Goal: Task Accomplishment & Management: Manage account settings

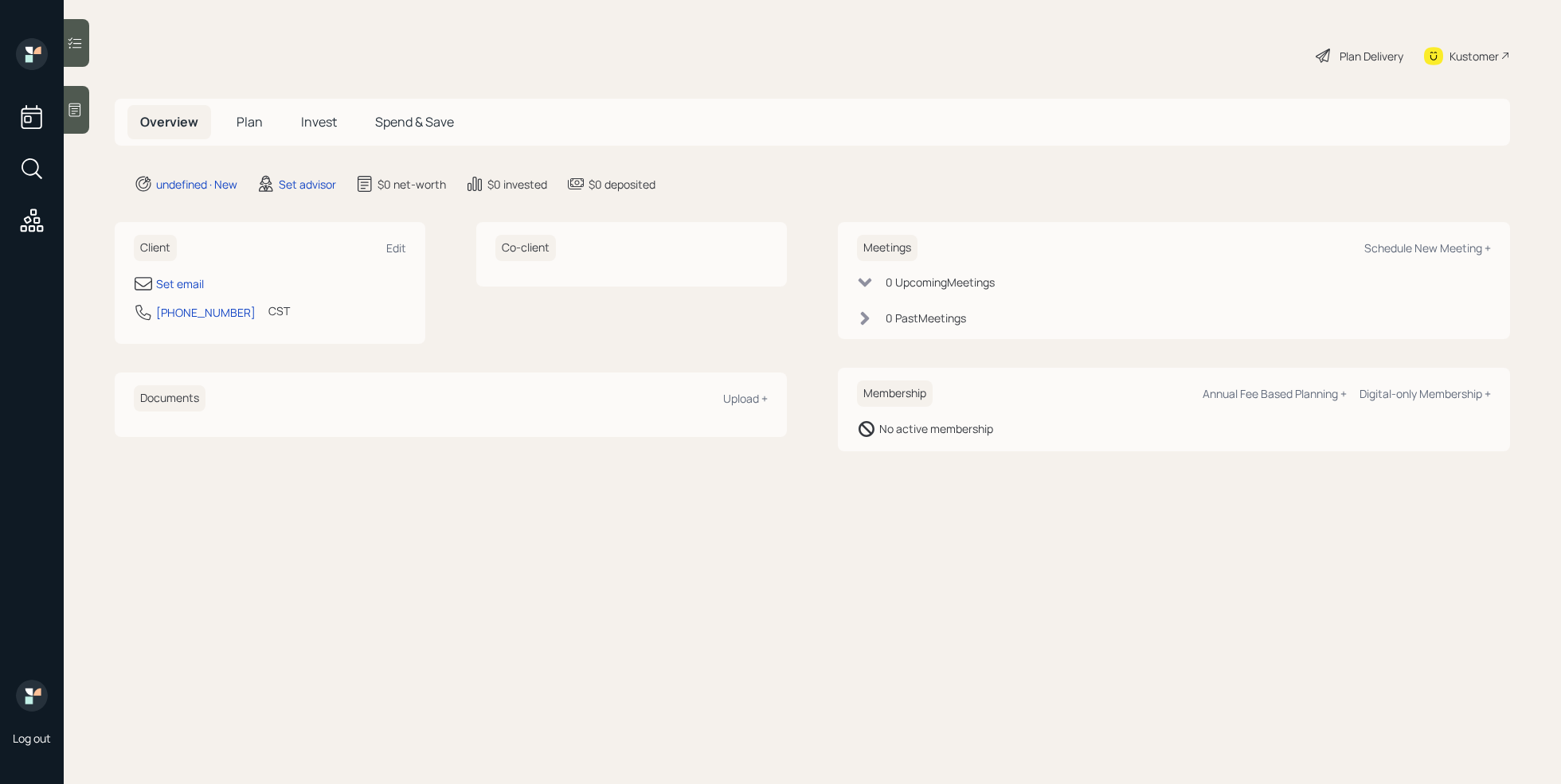
click at [87, 123] on div at bounding box center [77, 110] width 26 height 48
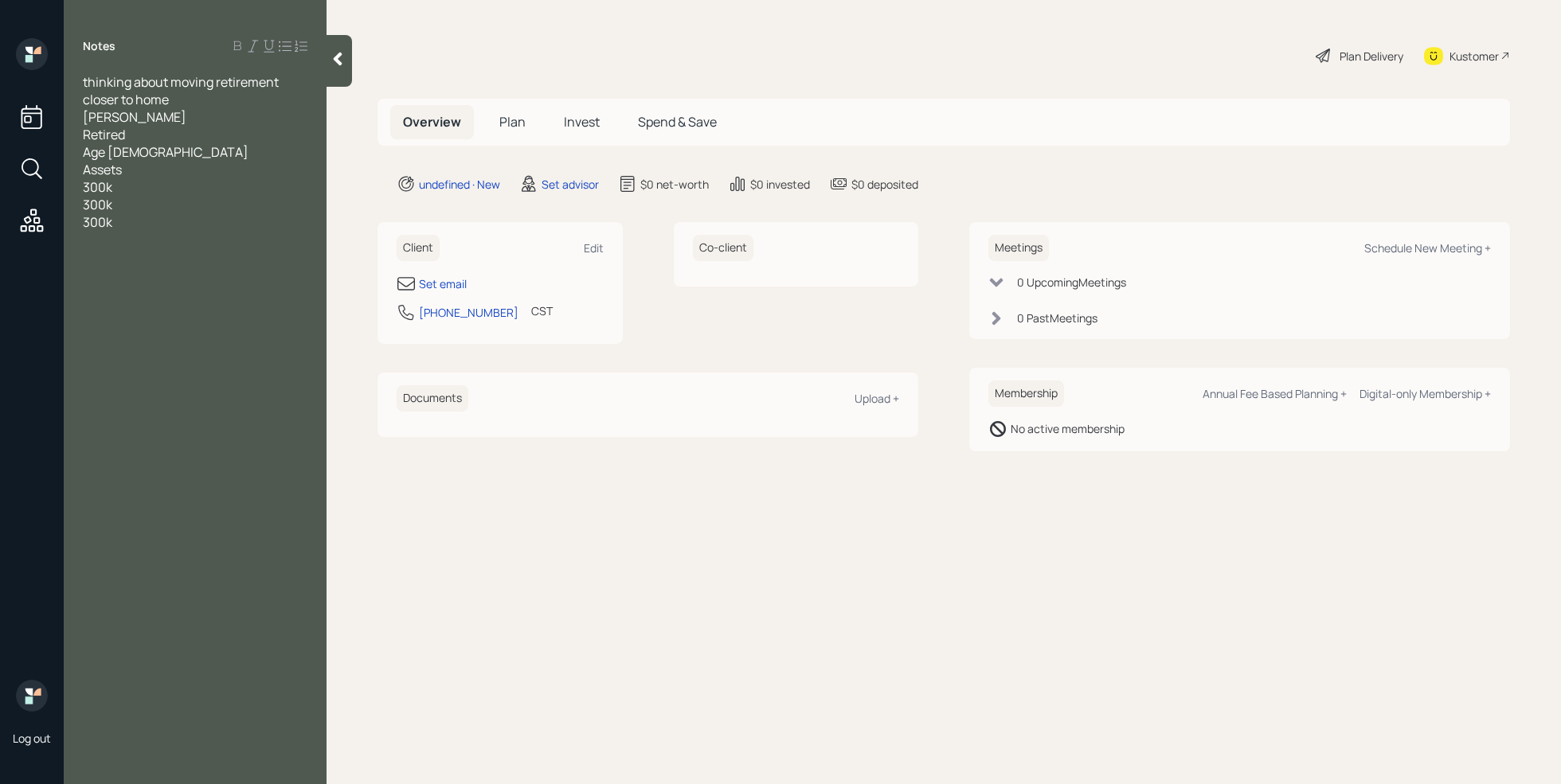
click at [84, 186] on span "300k" at bounding box center [97, 187] width 29 height 18
click at [85, 205] on span "300k" at bounding box center [97, 204] width 29 height 18
click at [85, 223] on span "300k" at bounding box center [97, 222] width 29 height 18
click at [82, 189] on div "thinking about moving retirement closer to home [PERSON_NAME] Retired Age [DEMO…" at bounding box center [196, 152] width 263 height 158
click at [85, 188] on span "IRA-300k" at bounding box center [109, 187] width 53 height 18
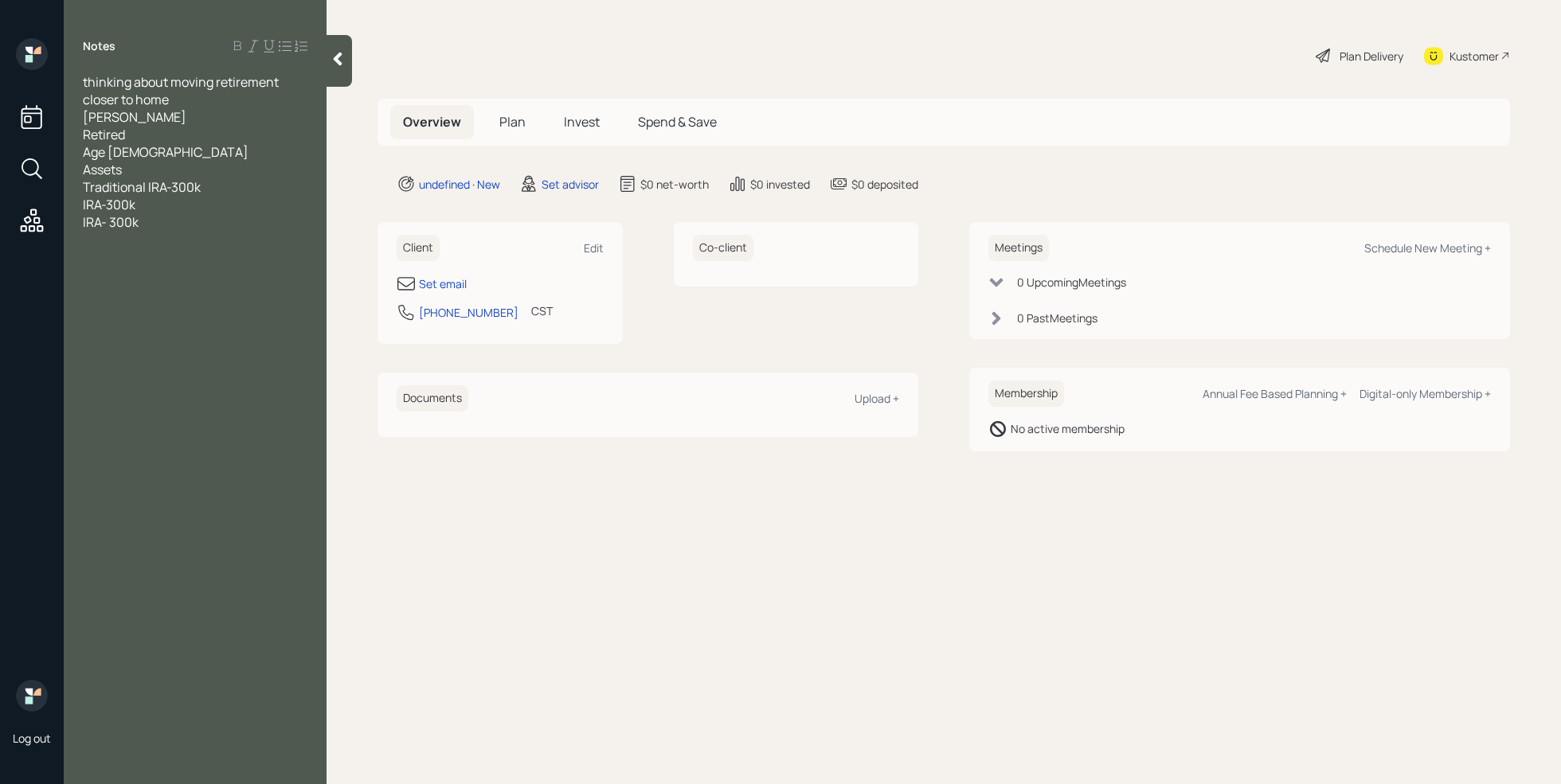
click at [195, 232] on div "Notes thinking about moving retirement closer to home [PERSON_NAME] Retired Age…" at bounding box center [196, 401] width 263 height 727
click at [170, 216] on div "IRA- 300k" at bounding box center [195, 222] width 225 height 18
click at [220, 257] on div "One is through pacific life, must stay in until [DATE]" at bounding box center [195, 248] width 225 height 35
click at [221, 253] on div "One is through Pacific Life, must stay in until [DATE]" at bounding box center [195, 248] width 225 height 35
click at [217, 253] on div "One is through Pacific Life, must stay in until [DATE]" at bounding box center [195, 248] width 225 height 35
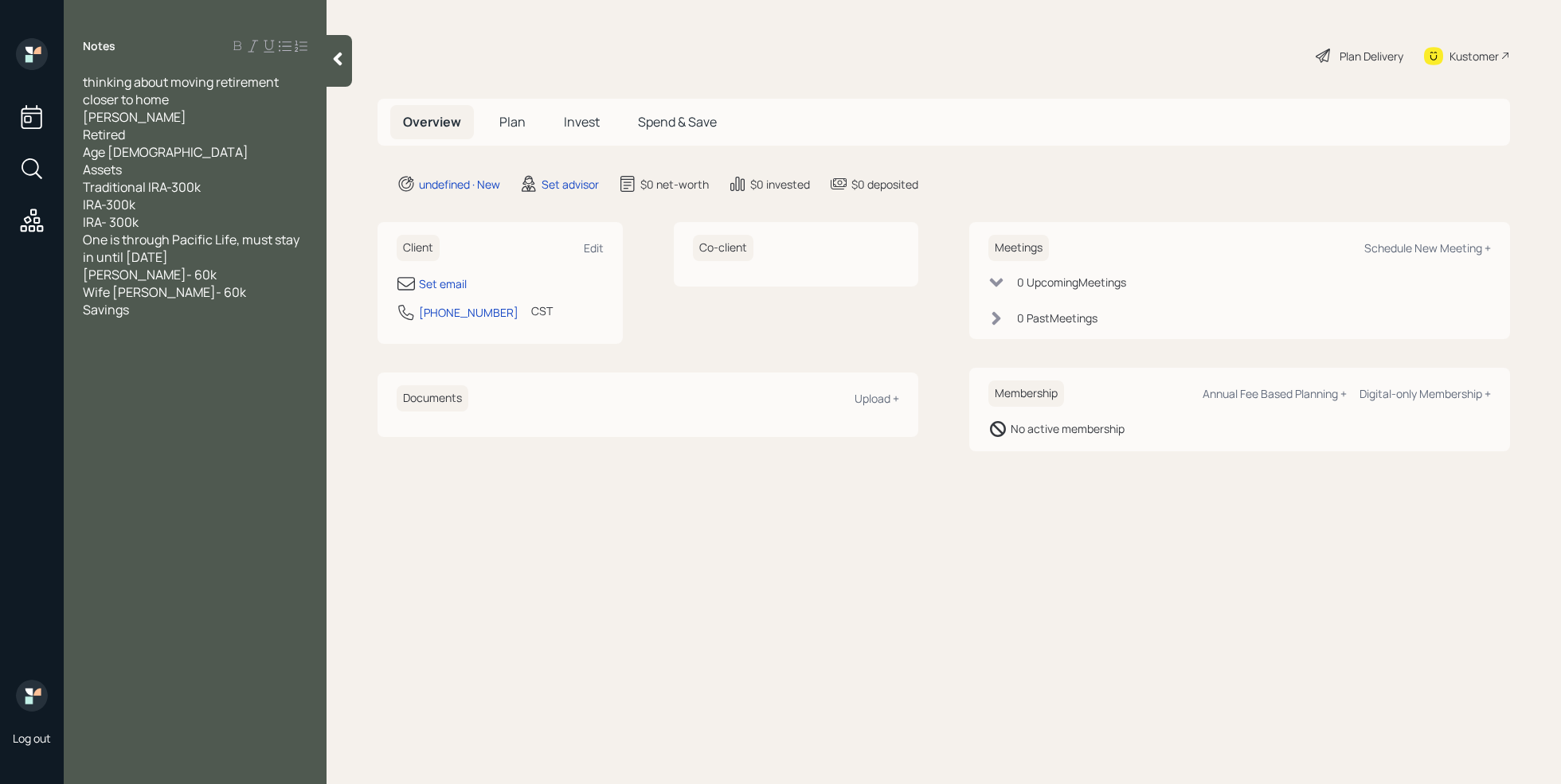
click at [156, 301] on div "Savings" at bounding box center [195, 309] width 225 height 18
click at [143, 308] on div "Savings" at bounding box center [195, 309] width 225 height 18
click at [233, 367] on div "Investment suitability" at bounding box center [195, 362] width 225 height 18
click at [177, 319] on div at bounding box center [195, 327] width 225 height 18
click at [158, 307] on div "Savings" at bounding box center [195, 309] width 225 height 18
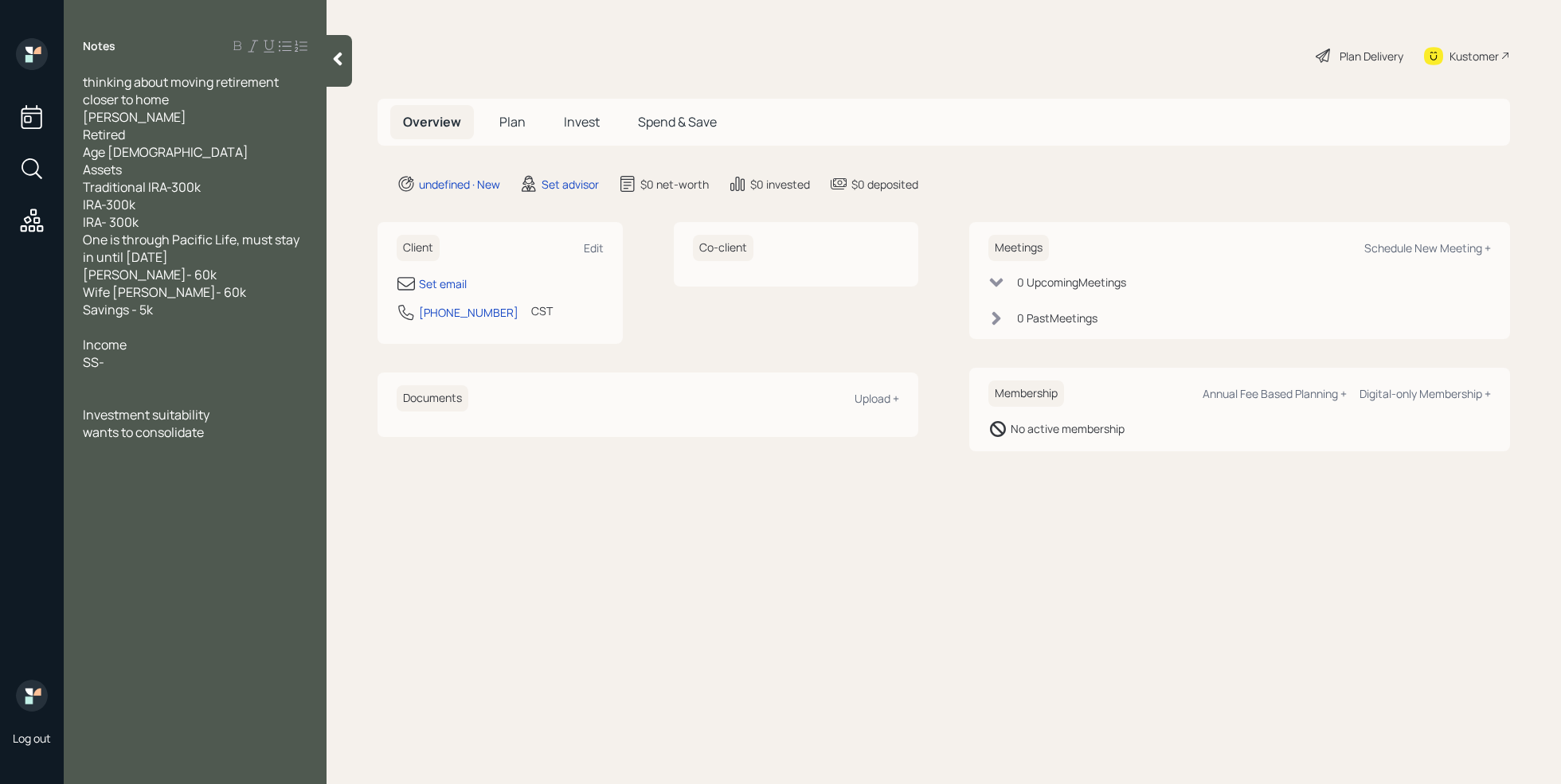
click at [227, 430] on div "wants to consolidate" at bounding box center [195, 432] width 225 height 18
click at [136, 346] on div "Income" at bounding box center [195, 344] width 225 height 18
click at [122, 362] on div "SS-" at bounding box center [195, 362] width 225 height 18
click at [175, 140] on div "Retired" at bounding box center [195, 134] width 225 height 18
click at [148, 413] on div at bounding box center [195, 414] width 225 height 18
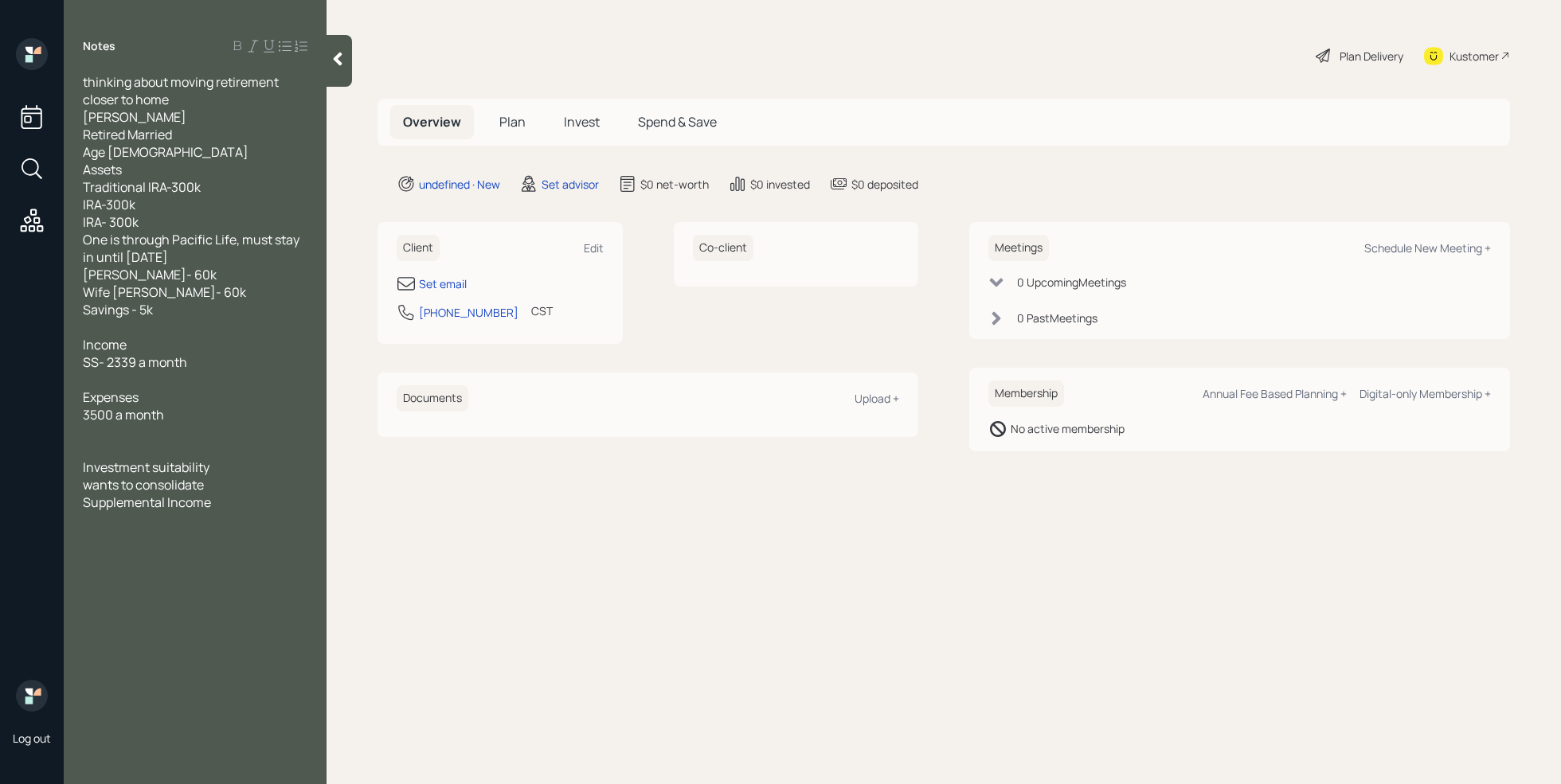
click at [138, 384] on div at bounding box center [195, 379] width 225 height 18
click at [176, 157] on div "Age [DEMOGRAPHIC_DATA]" at bounding box center [195, 152] width 225 height 18
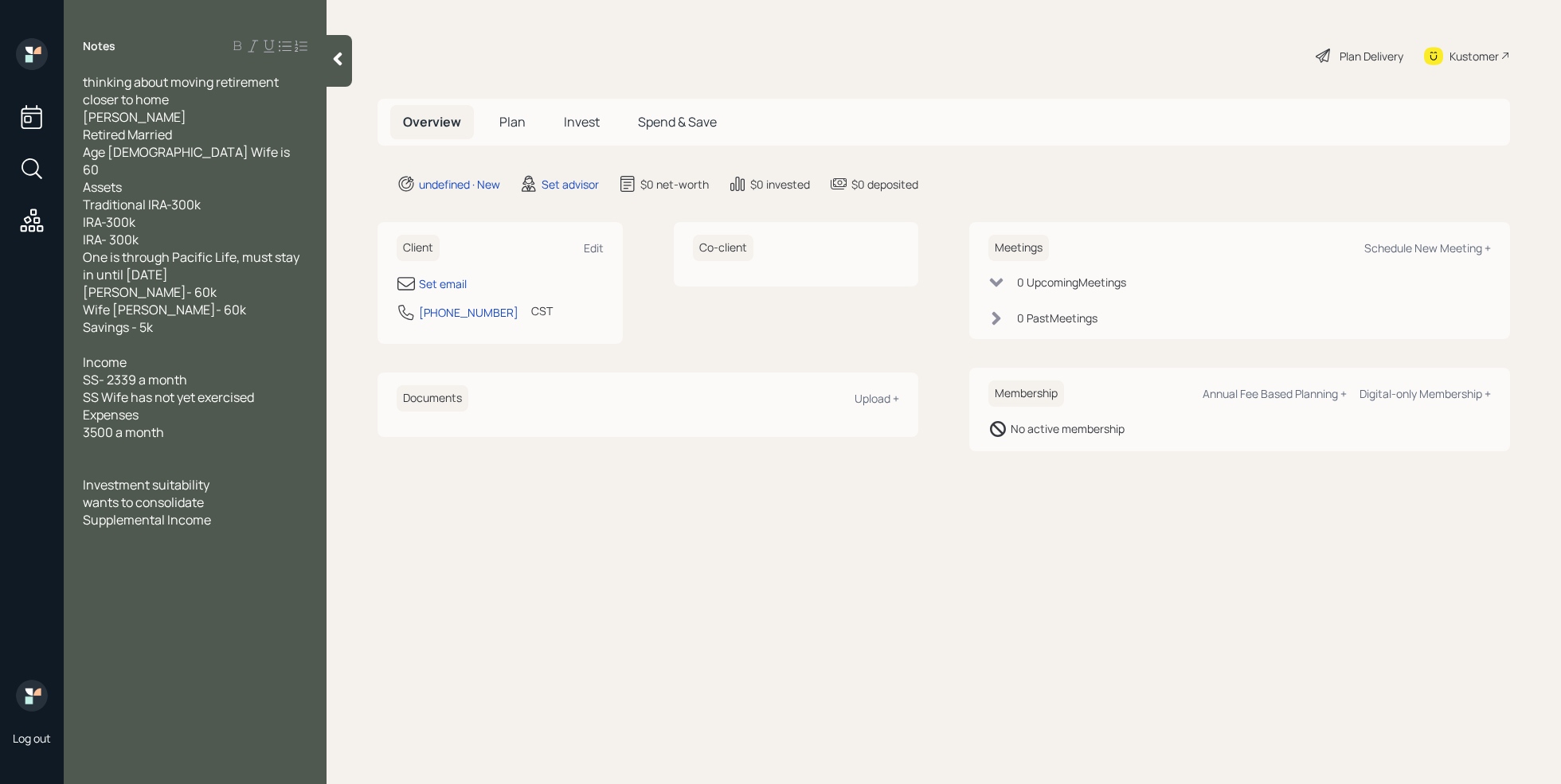
click at [163, 441] on div at bounding box center [195, 449] width 225 height 18
click at [131, 336] on div at bounding box center [195, 344] width 225 height 18
click at [172, 319] on div "Savings - 5k" at bounding box center [195, 327] width 225 height 18
click at [225, 529] on div "Supplemental Income" at bounding box center [195, 537] width 225 height 18
click at [586, 245] on div "Edit" at bounding box center [593, 249] width 20 height 15
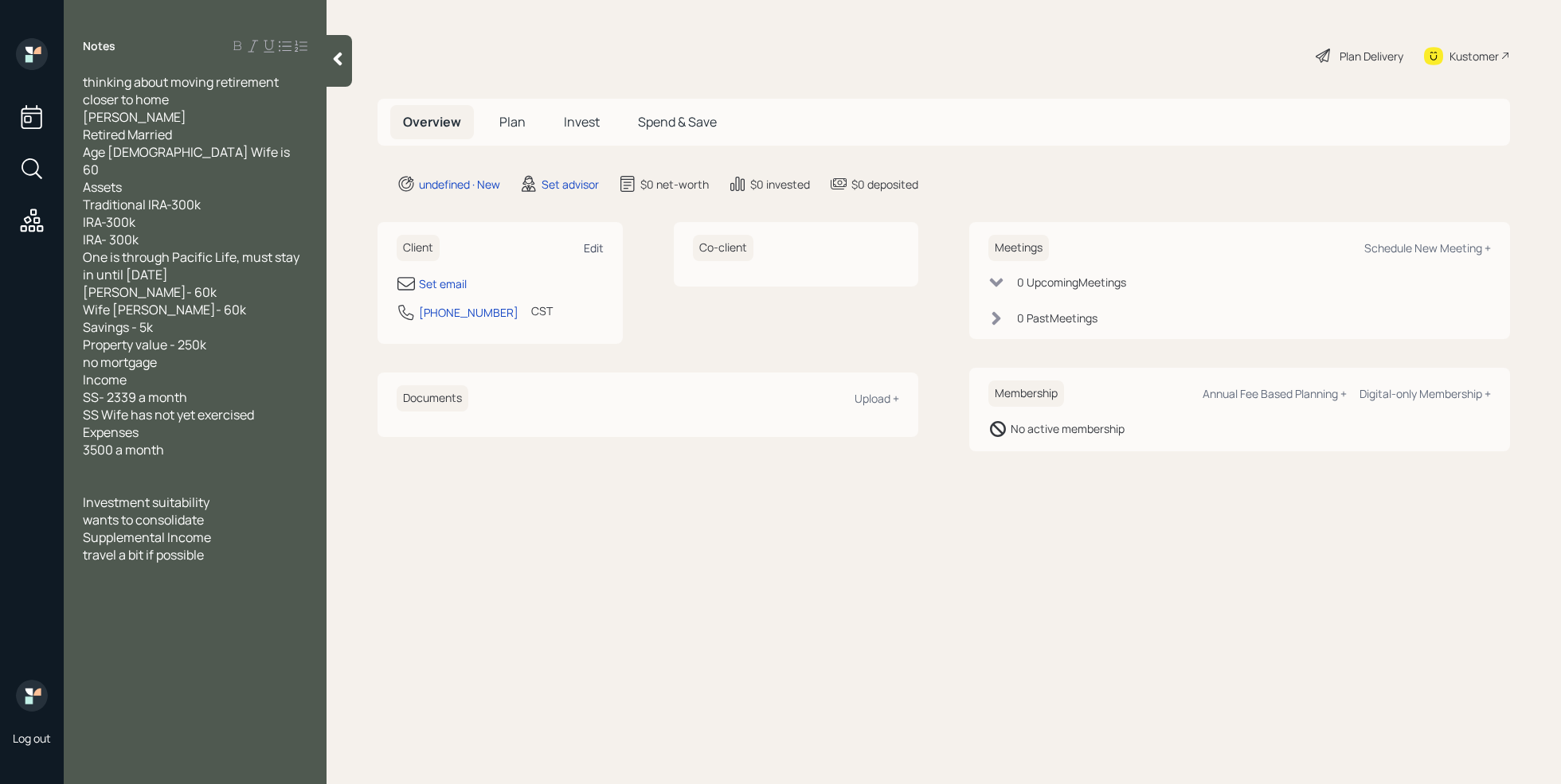
select select "America/[GEOGRAPHIC_DATA]"
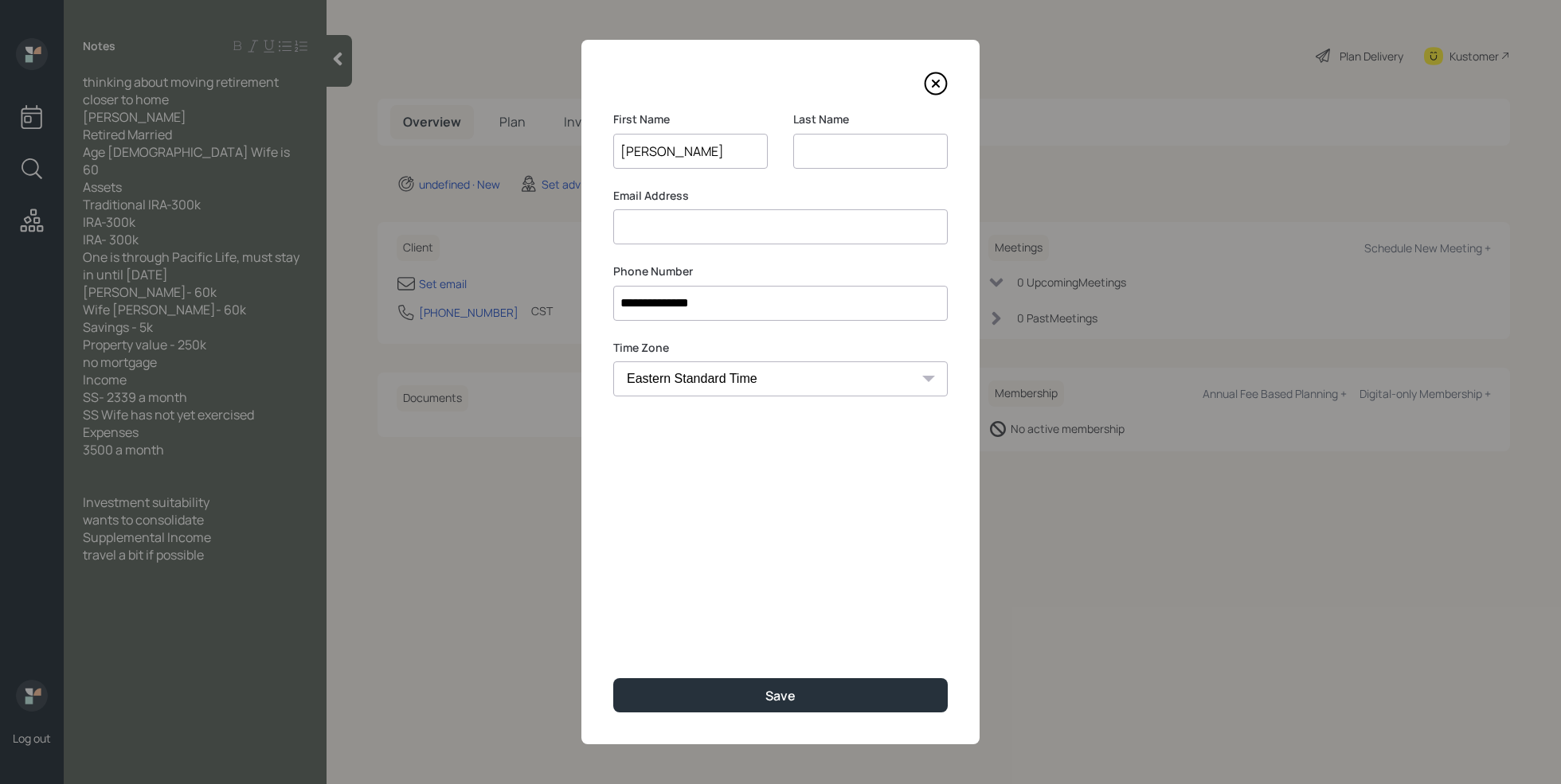
type input "[PERSON_NAME]"
click at [836, 147] on input at bounding box center [871, 151] width 155 height 35
type input "[PERSON_NAME]"
click at [750, 204] on div "Email Address" at bounding box center [781, 216] width 335 height 57
click at [721, 215] on input at bounding box center [781, 226] width 335 height 35
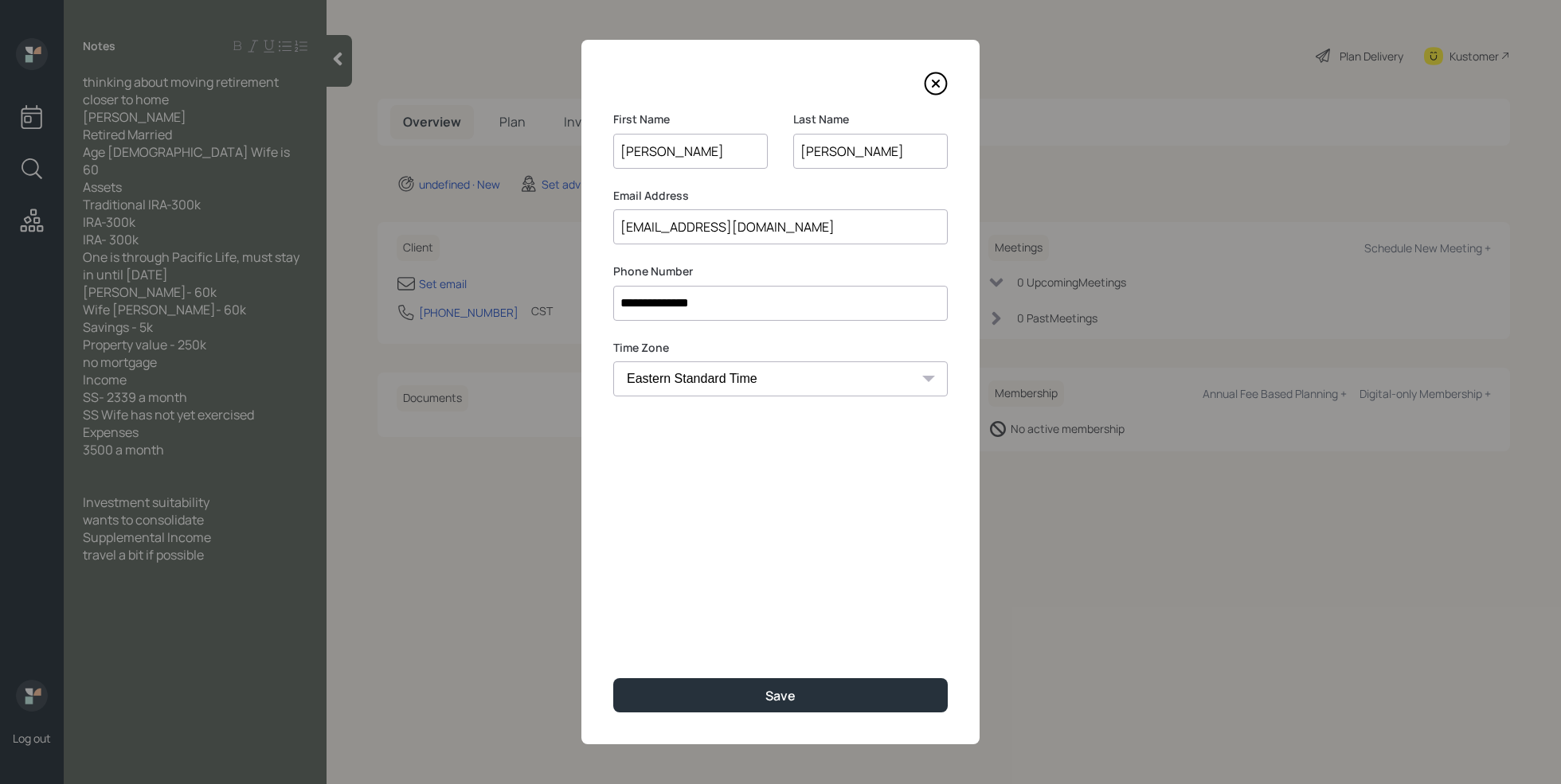
type input "[EMAIL_ADDRESS][DOMAIN_NAME]"
click at [733, 576] on div "**********" at bounding box center [781, 392] width 398 height 705
click at [738, 691] on button "Save" at bounding box center [781, 695] width 335 height 34
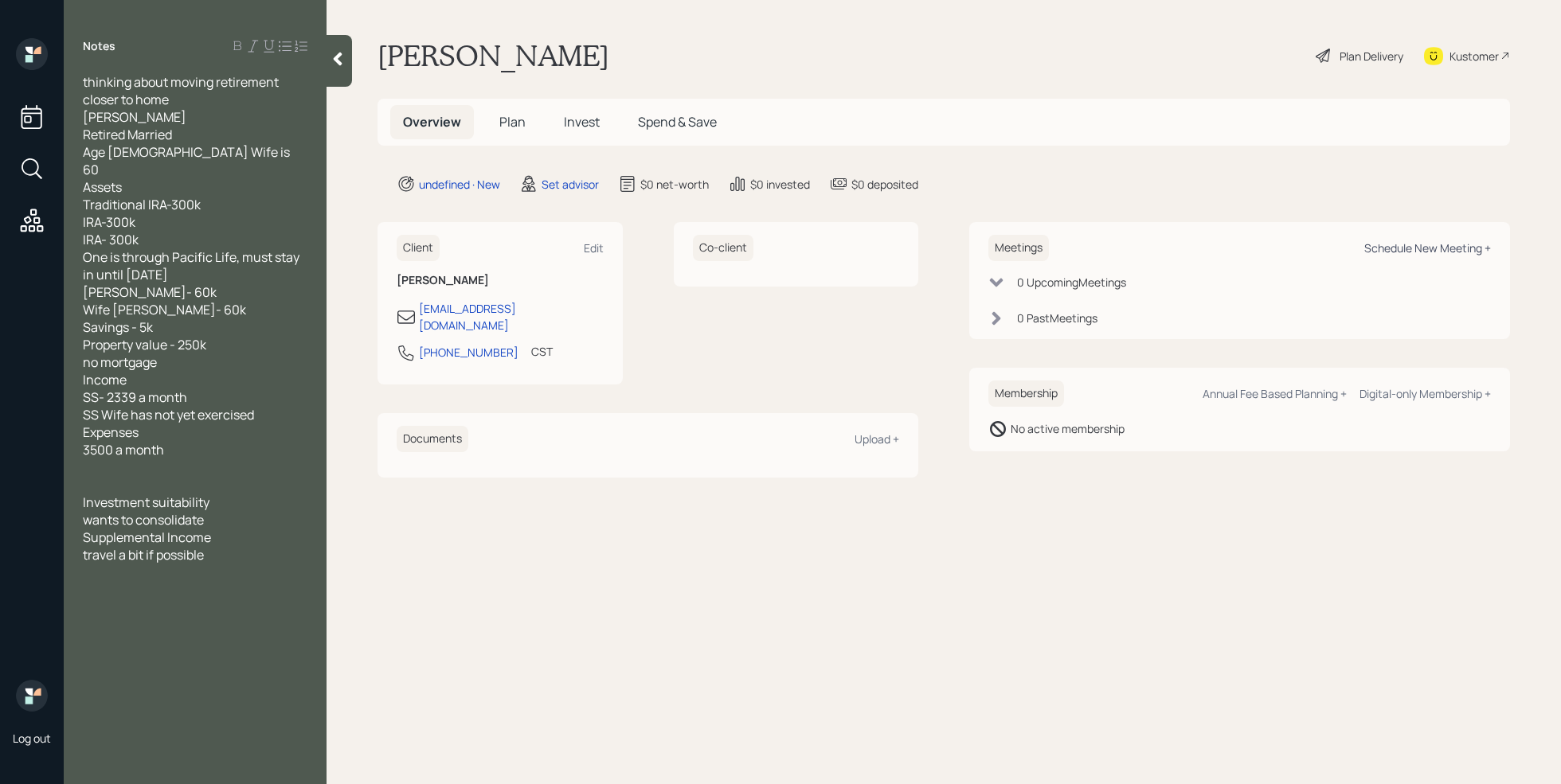
click at [1442, 248] on div "Schedule New Meeting +" at bounding box center [1428, 249] width 126 height 15
select select "round-[PERSON_NAME]"
